Goal: Entertainment & Leisure: Consume media (video, audio)

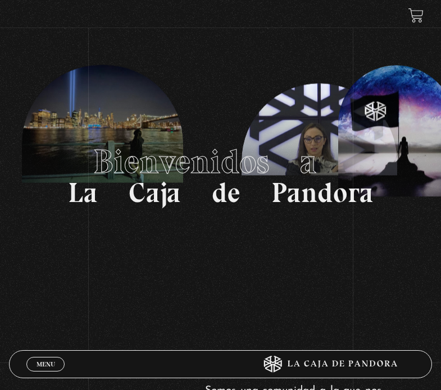
click at [55, 362] on span "Menu" at bounding box center [46, 364] width 19 height 7
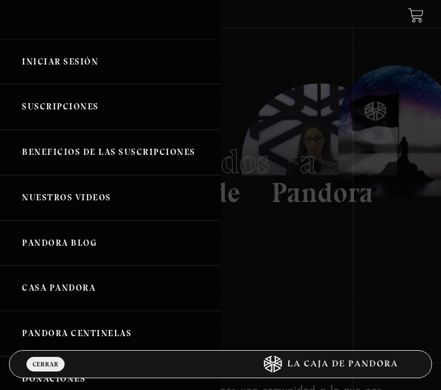
click at [49, 64] on link "Iniciar Sesión" at bounding box center [110, 62] width 221 height 46
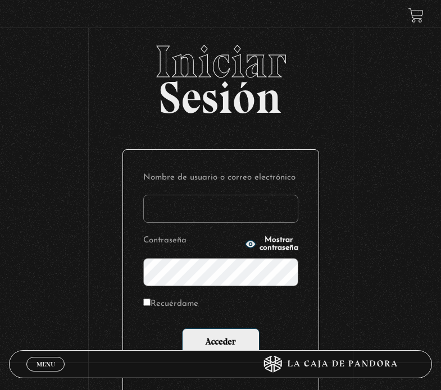
type input "[EMAIL_ADDRESS][PERSON_NAME][DOMAIN_NAME]"
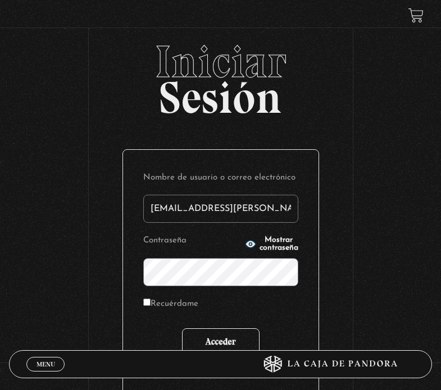
click at [238, 343] on input "Acceder" at bounding box center [221, 343] width 78 height 28
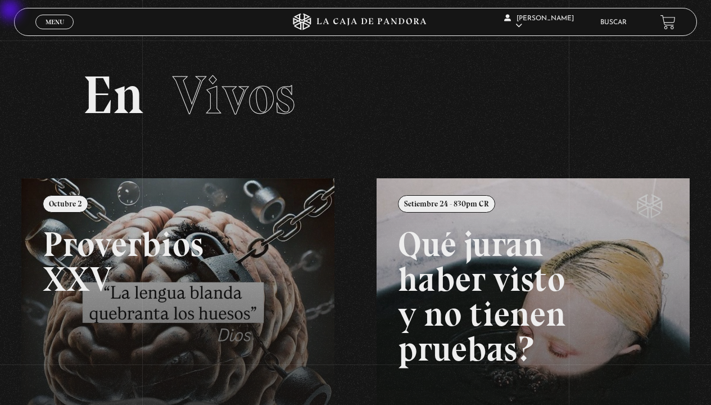
click at [62, 20] on span "Menu" at bounding box center [55, 22] width 19 height 7
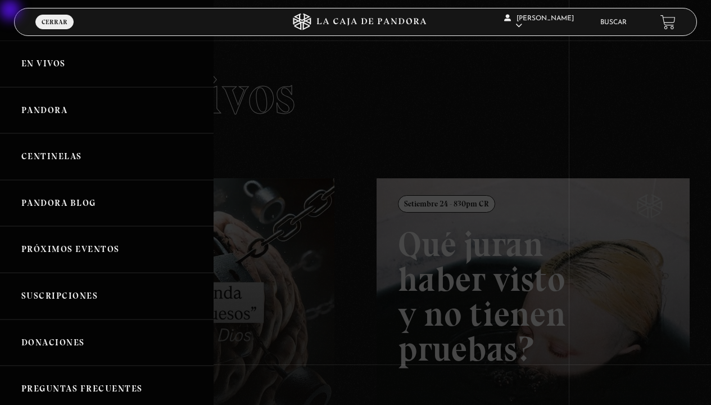
click at [49, 68] on link "En vivos" at bounding box center [107, 63] width 214 height 47
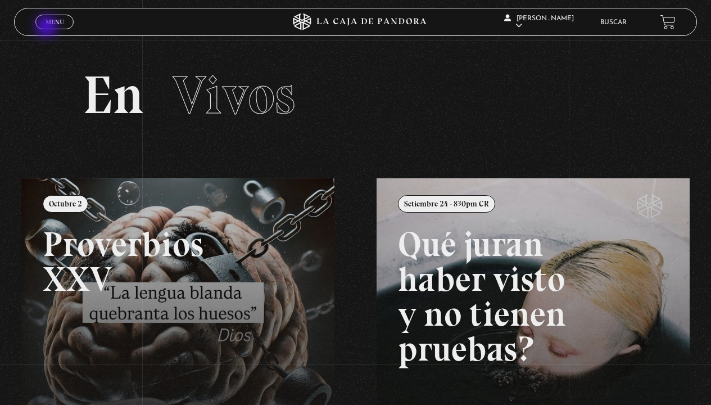
click at [48, 28] on link "Menu Cerrar" at bounding box center [54, 22] width 38 height 15
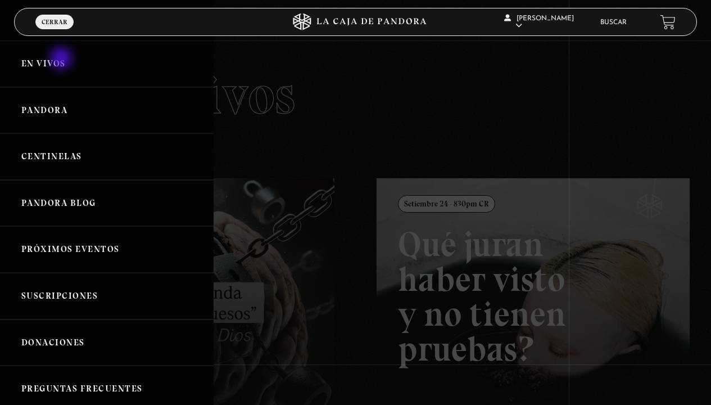
click at [62, 60] on link "En vivos" at bounding box center [107, 63] width 214 height 47
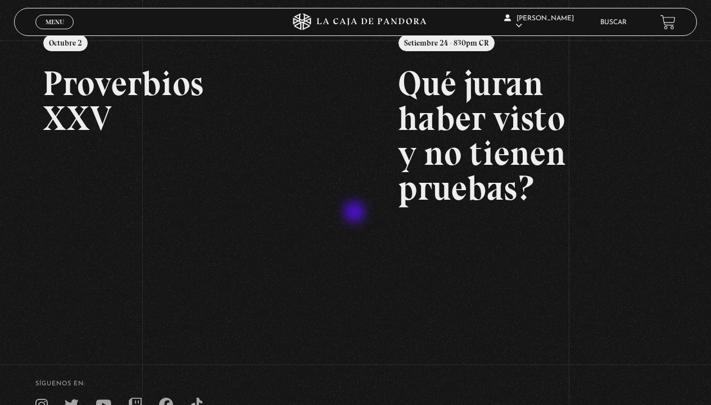
scroll to position [0, 8]
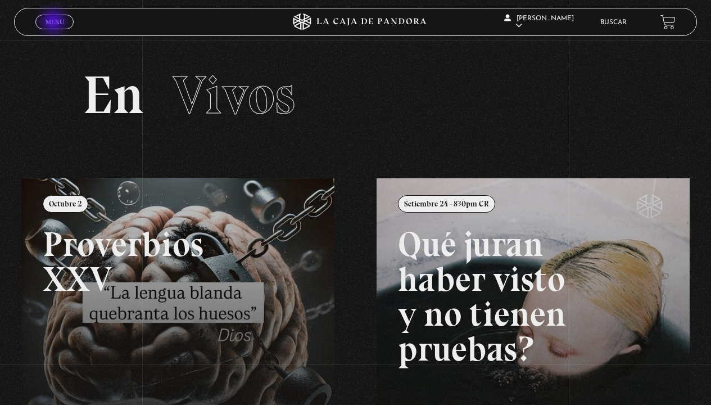
click at [55, 22] on span "Menu" at bounding box center [55, 22] width 19 height 7
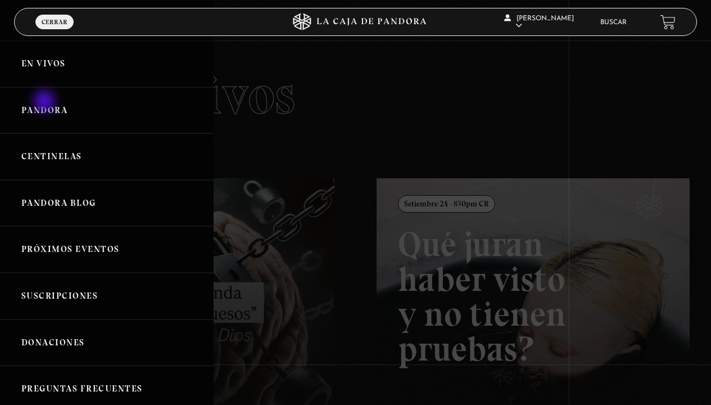
click at [47, 106] on link "Pandora" at bounding box center [107, 110] width 214 height 47
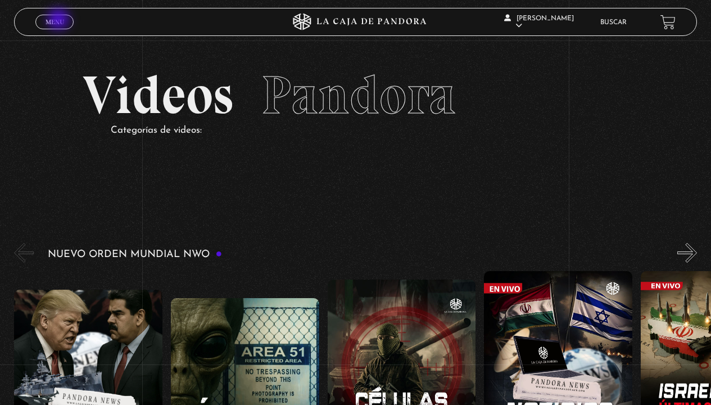
click at [58, 22] on span "Menu" at bounding box center [55, 22] width 19 height 7
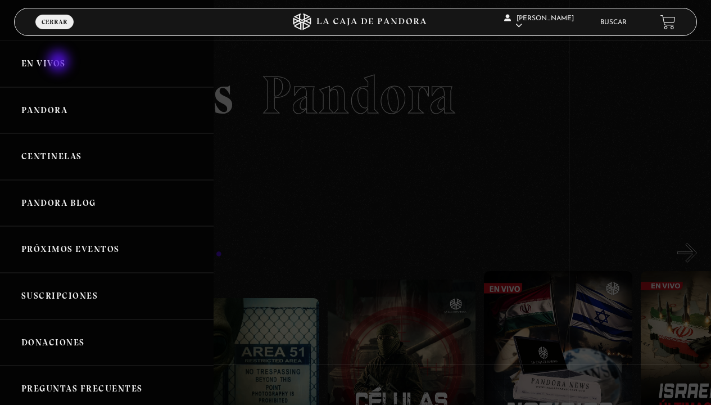
click at [57, 53] on link "En vivos" at bounding box center [107, 63] width 214 height 47
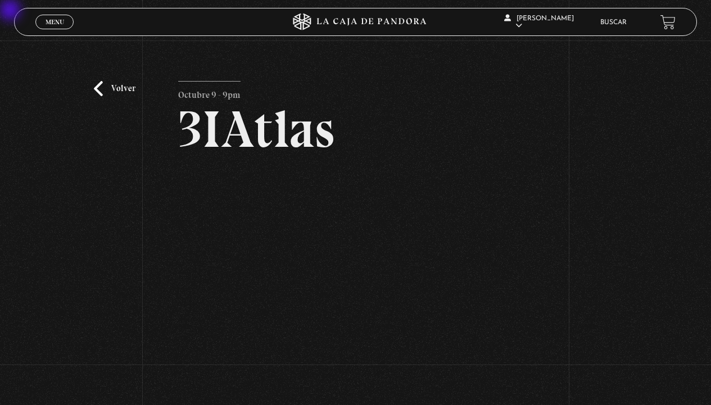
scroll to position [48, 0]
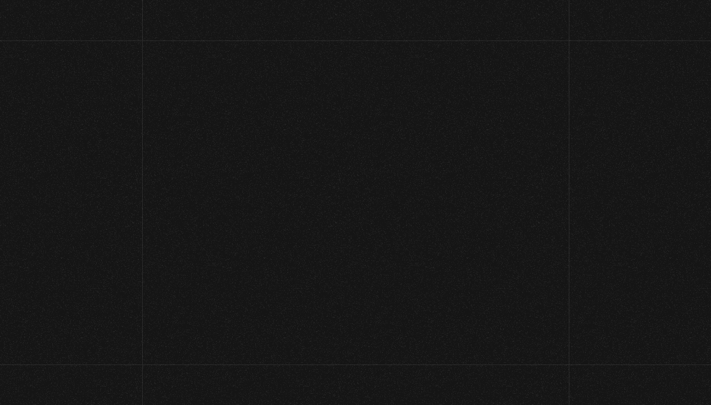
scroll to position [48, 0]
